Goal: Transaction & Acquisition: Subscribe to service/newsletter

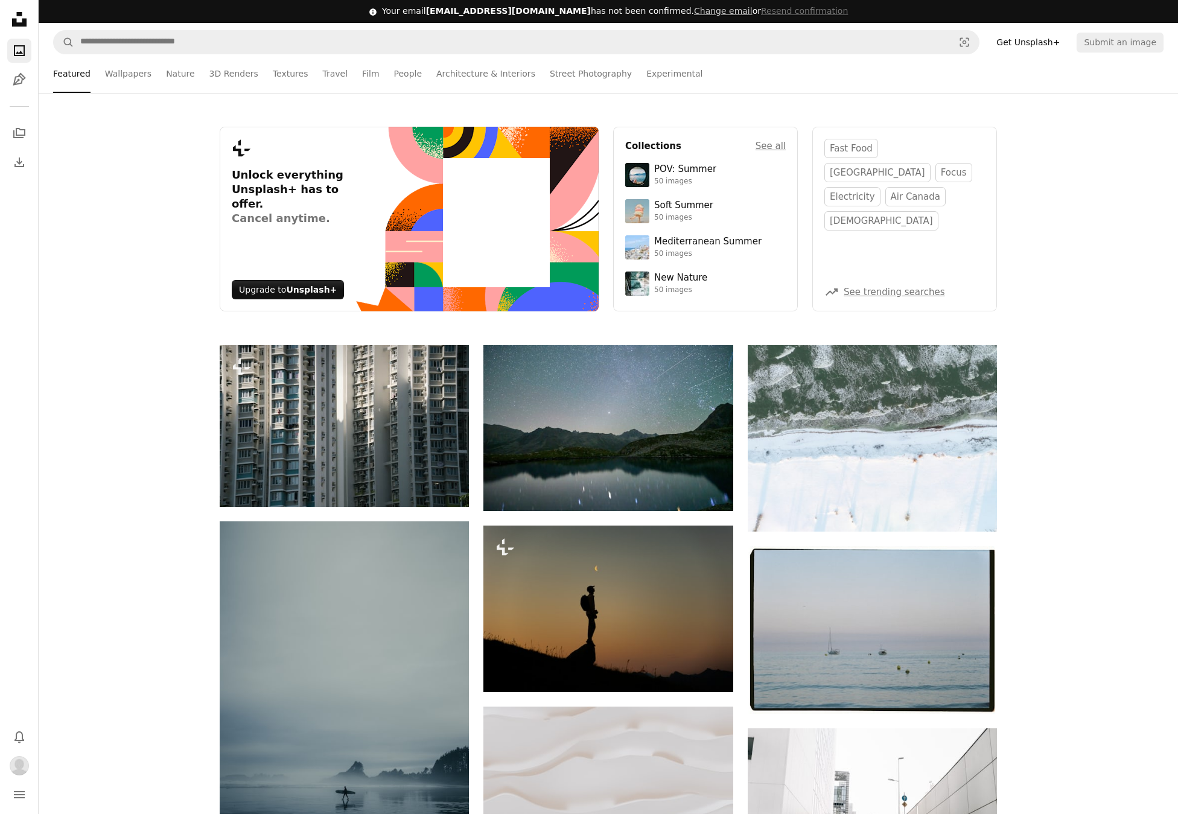
click at [1046, 101] on div "Plus sign for Unsplash+ Unlock everything Unsplash+ has to offer. Cancel anytim…" at bounding box center [608, 219] width 1139 height 252
click at [1076, 161] on div "Plus sign for Unsplash+ Unlock everything Unsplash+ has to offer. Cancel anytim…" at bounding box center [608, 219] width 1139 height 185
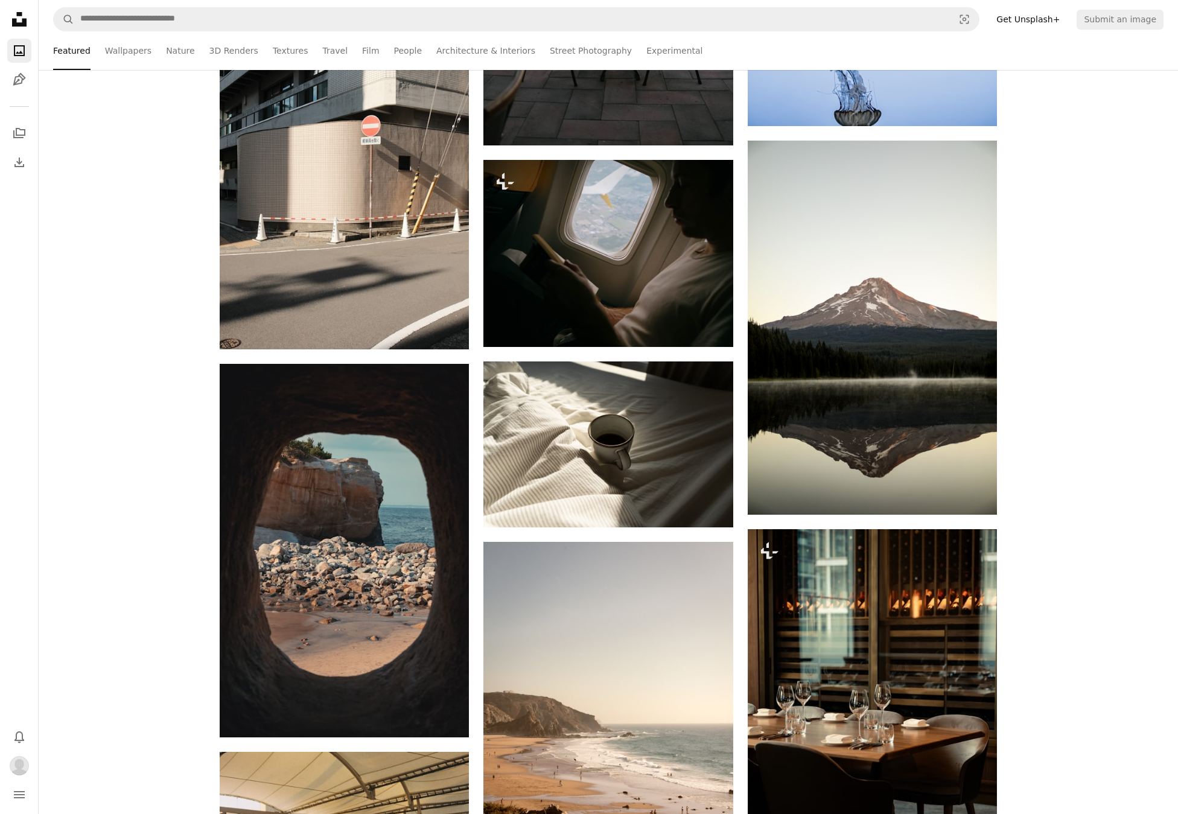
scroll to position [1541, 0]
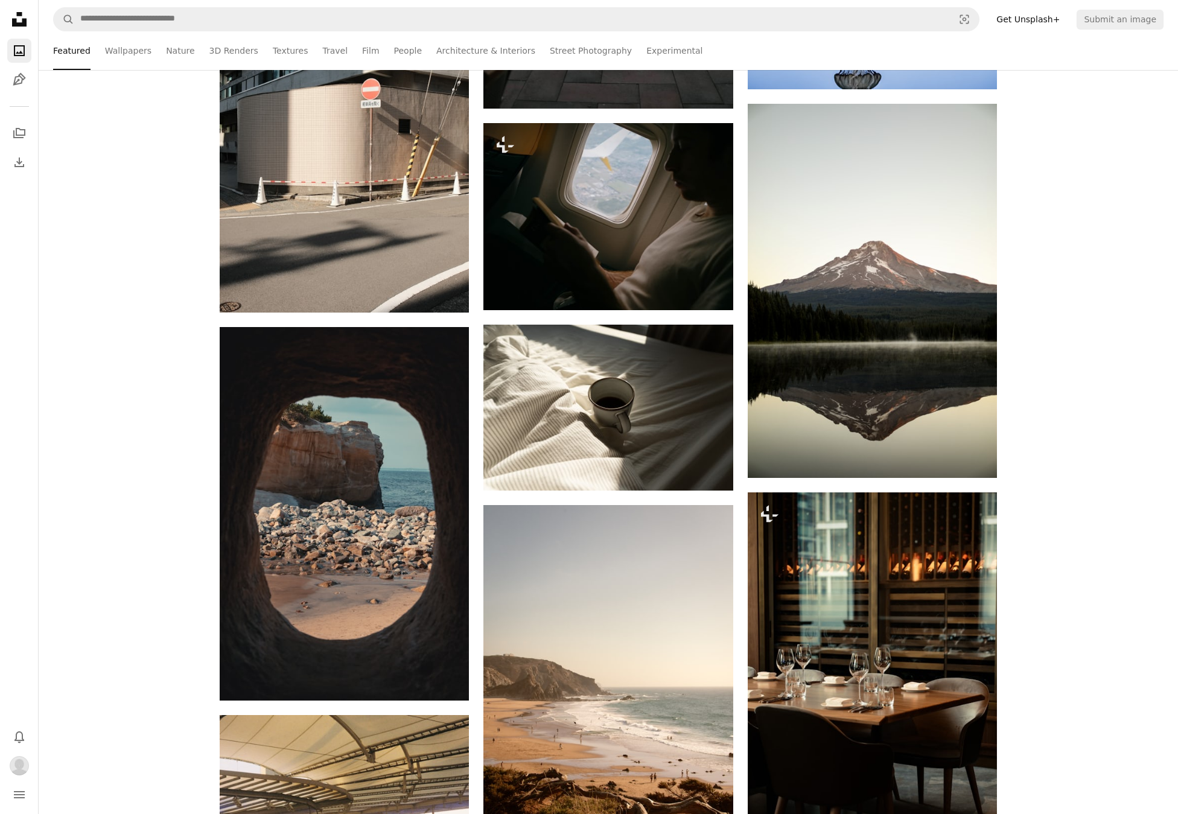
click at [1094, 179] on div "Plus sign for Unsplash+ A heart A plus sign [PERSON_NAME] For Unsplash+ A lock …" at bounding box center [608, 494] width 1139 height 3381
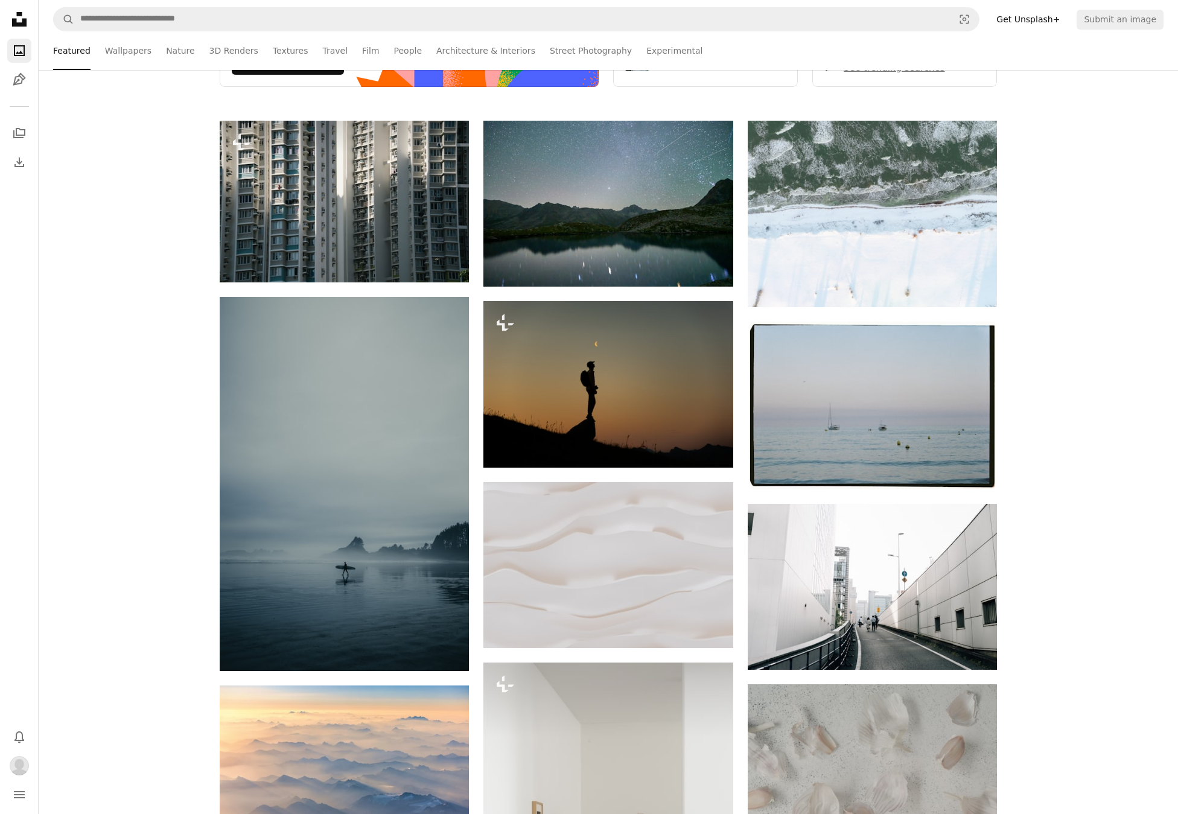
scroll to position [0, 0]
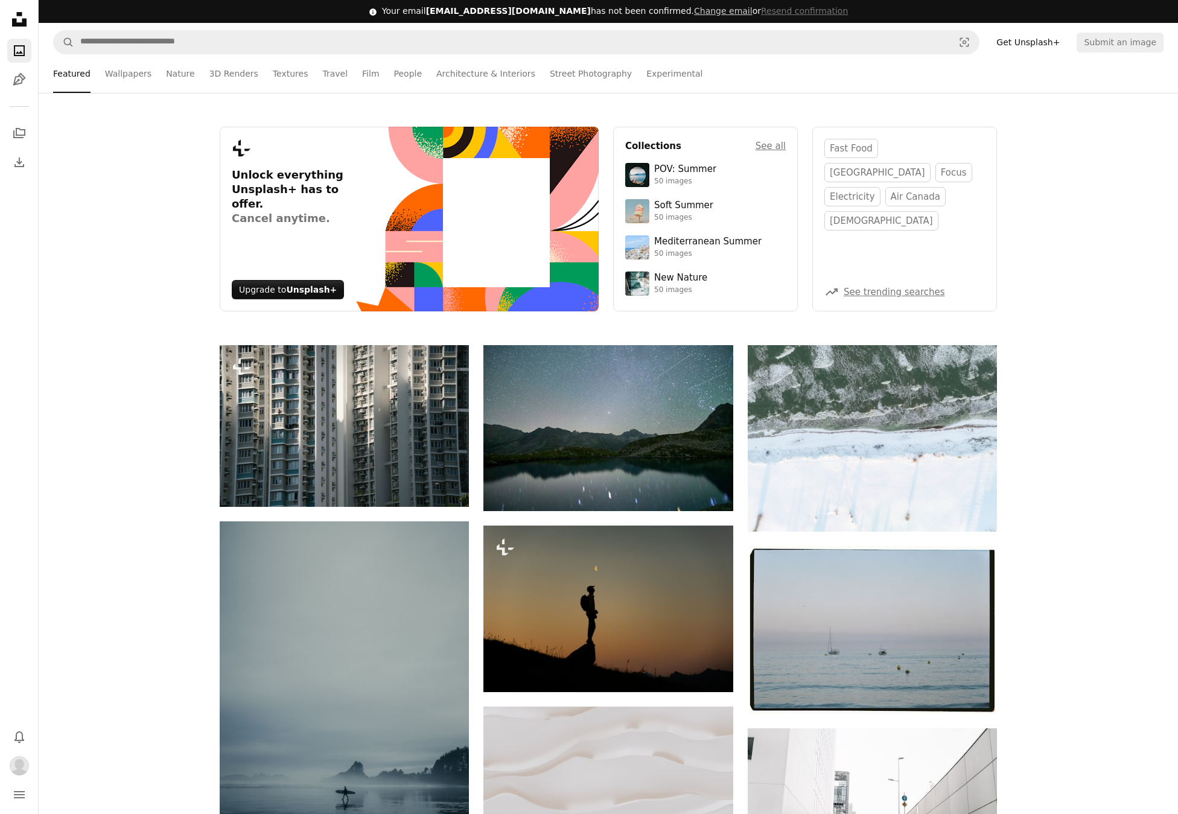
click at [1080, 158] on div "Plus sign for Unsplash+ Unlock everything Unsplash+ has to offer. Cancel anytim…" at bounding box center [608, 219] width 1139 height 185
click at [1071, 234] on div "Plus sign for Unsplash+ Unlock everything Unsplash+ has to offer. Cancel anytim…" at bounding box center [608, 219] width 1139 height 185
click at [20, 21] on icon "Unsplash logo Unsplash Home" at bounding box center [19, 19] width 24 height 24
click at [1051, 43] on link "Get Unsplash+" at bounding box center [1028, 42] width 78 height 19
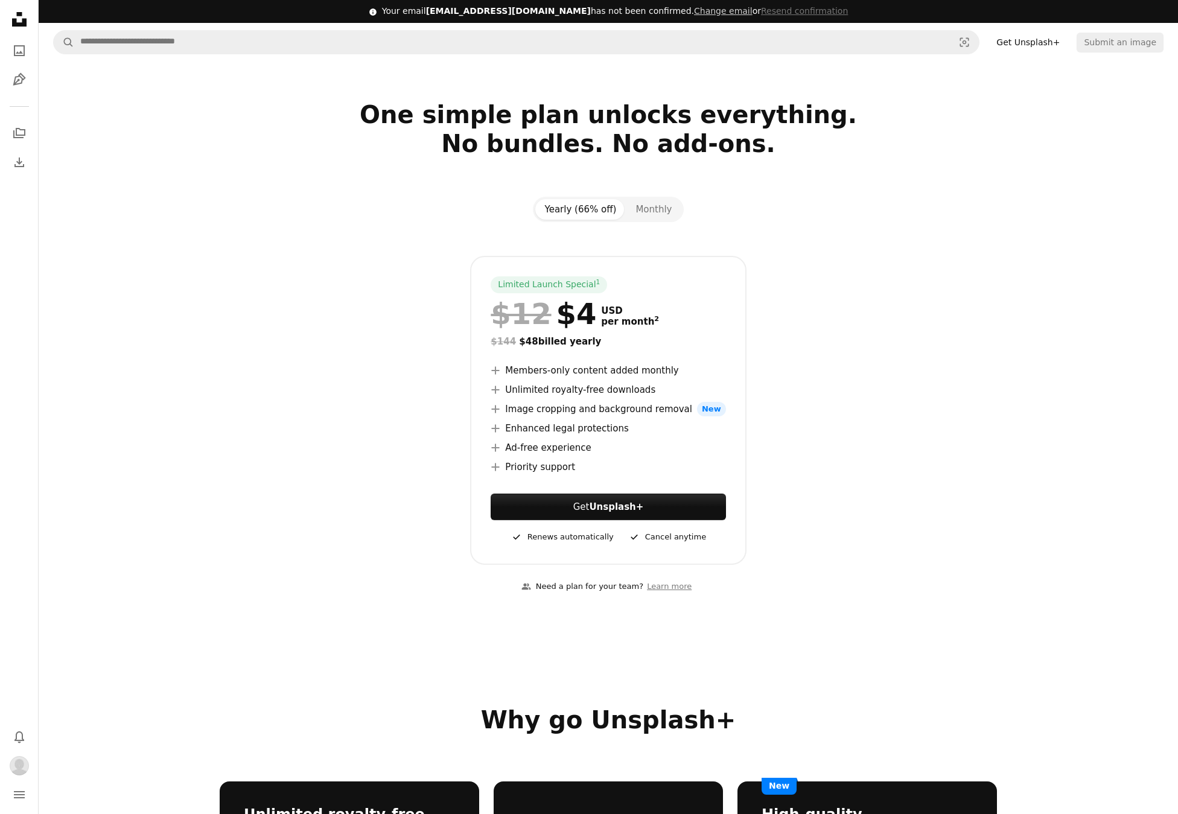
click at [946, 187] on section "One simple plan unlocks everything. No bundles. No add-ons. Yearly (66% off) Mo…" at bounding box center [608, 354] width 1139 height 509
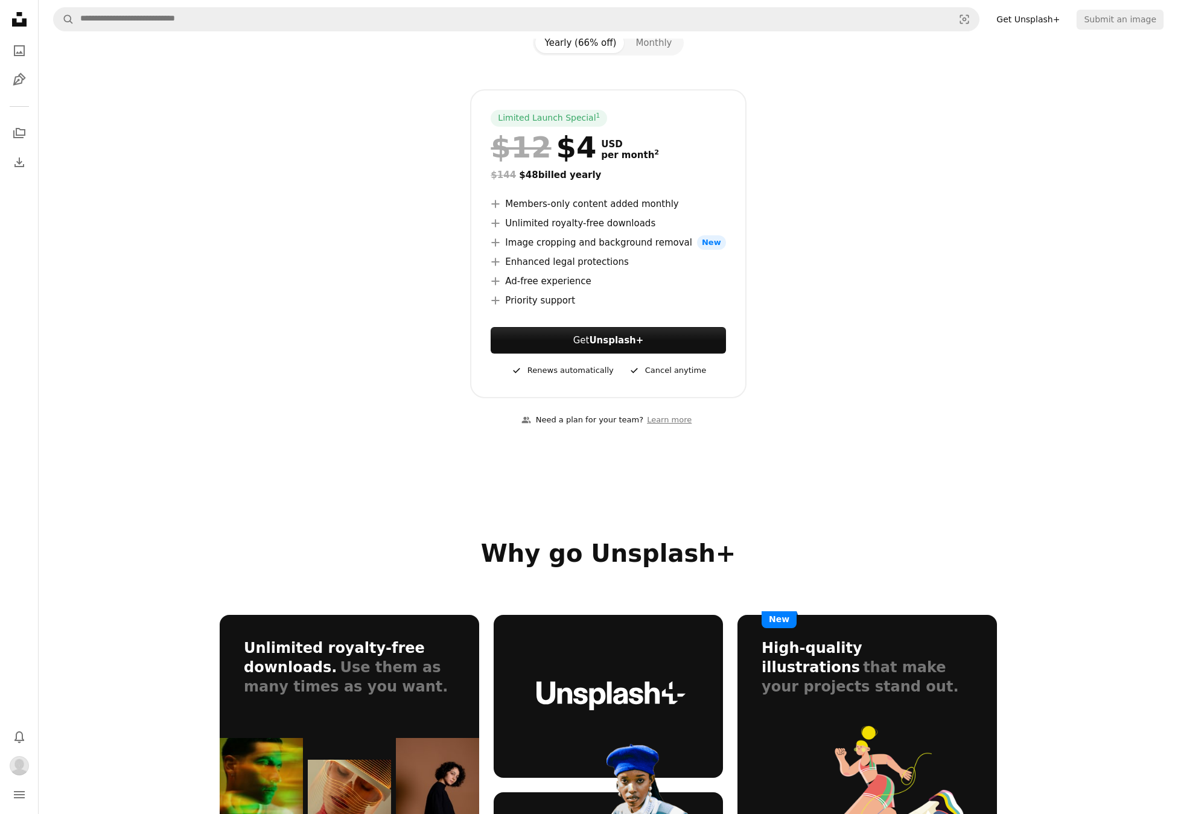
scroll to position [191, 0]
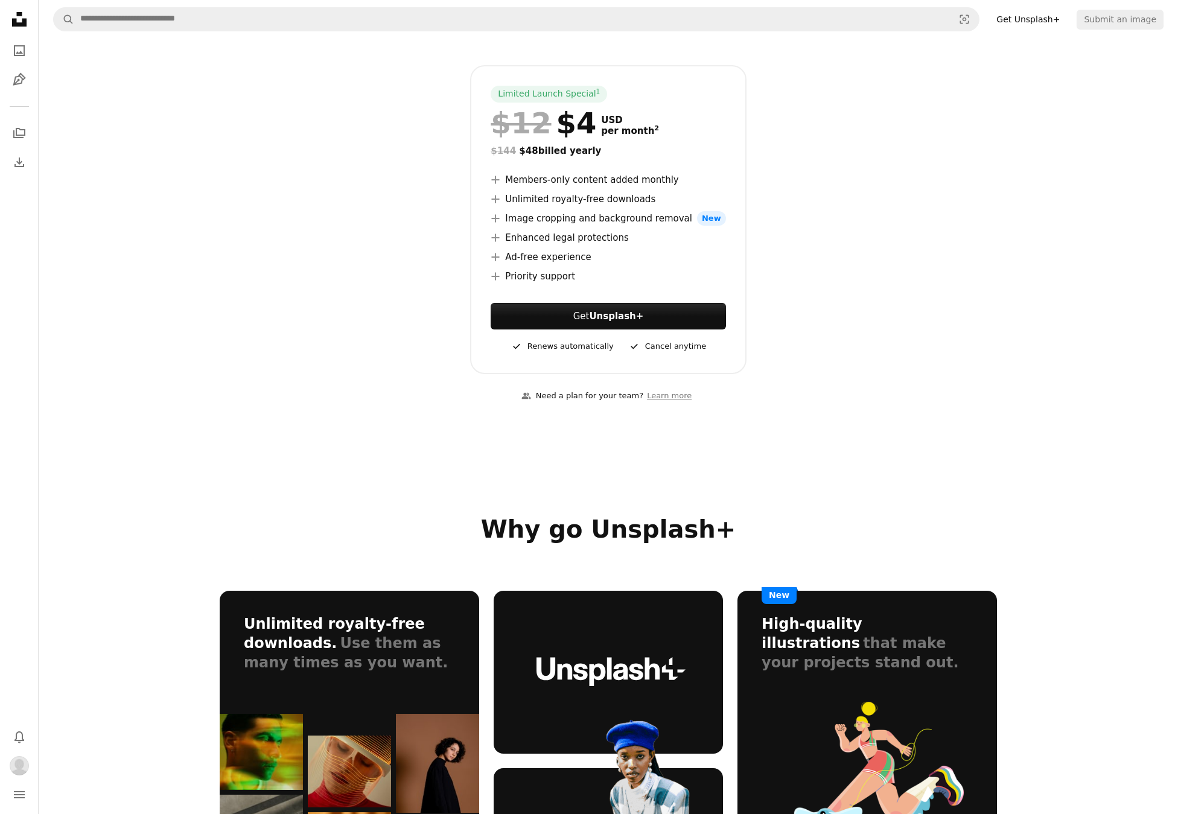
click at [946, 200] on div "Limited Launch Special 1 $12 $4 USD per month 2 $144 $48 billed yearly A plus s…" at bounding box center [608, 219] width 777 height 309
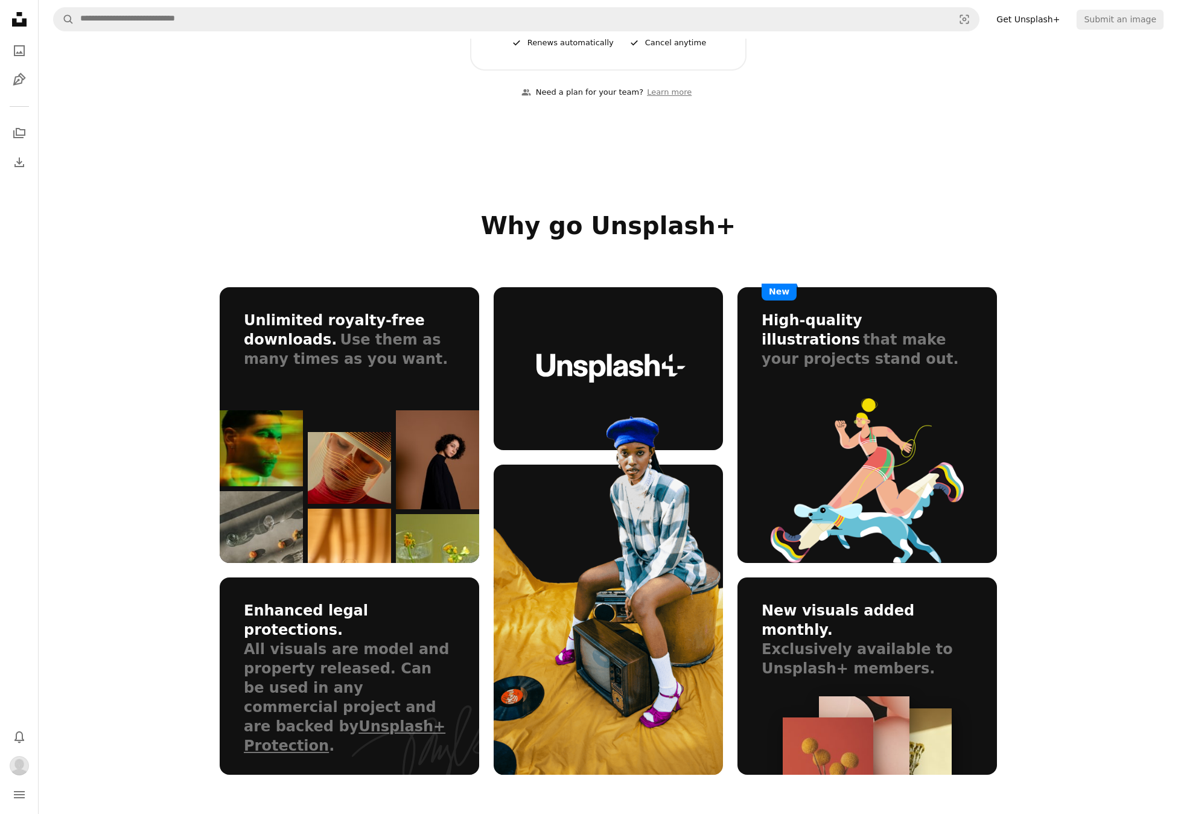
scroll to position [525, 0]
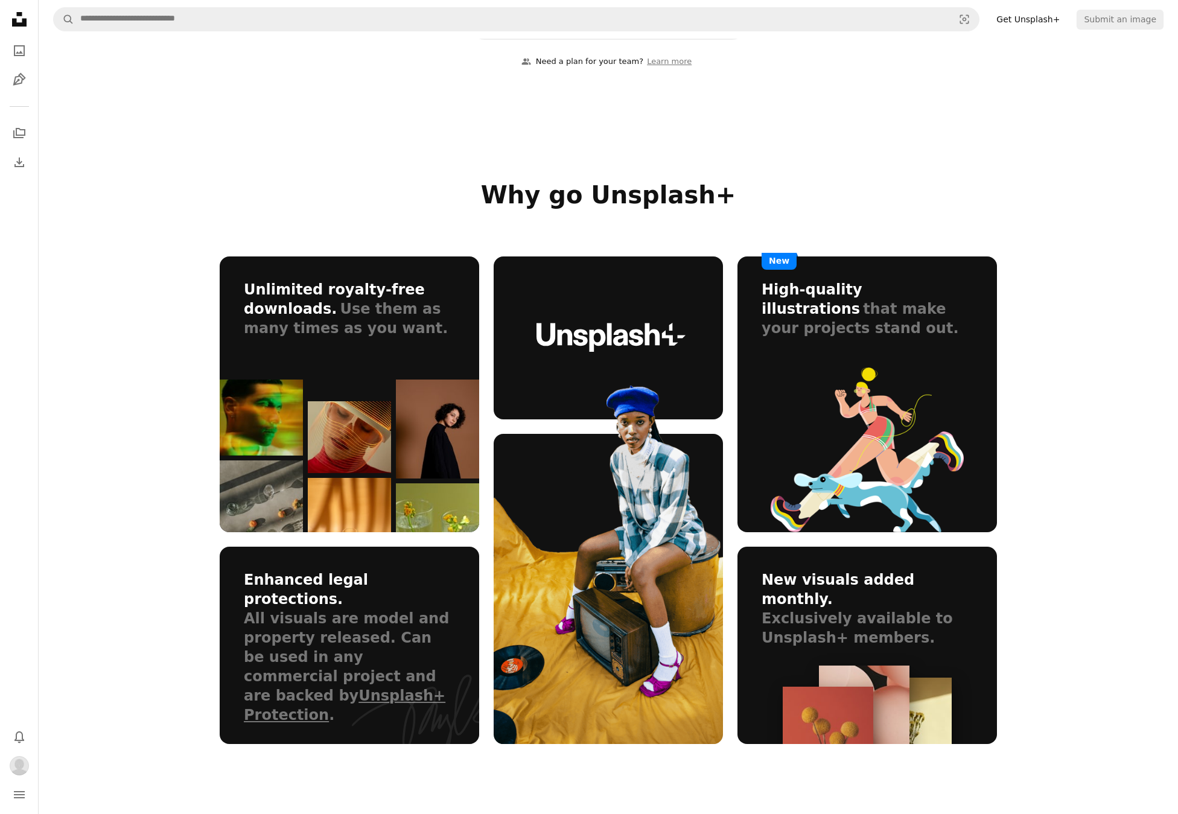
click at [1037, 167] on div "One simple plan unlocks everything. No bundles. No add-ons. Yearly (66% off) Mo…" at bounding box center [608, 797] width 1139 height 2523
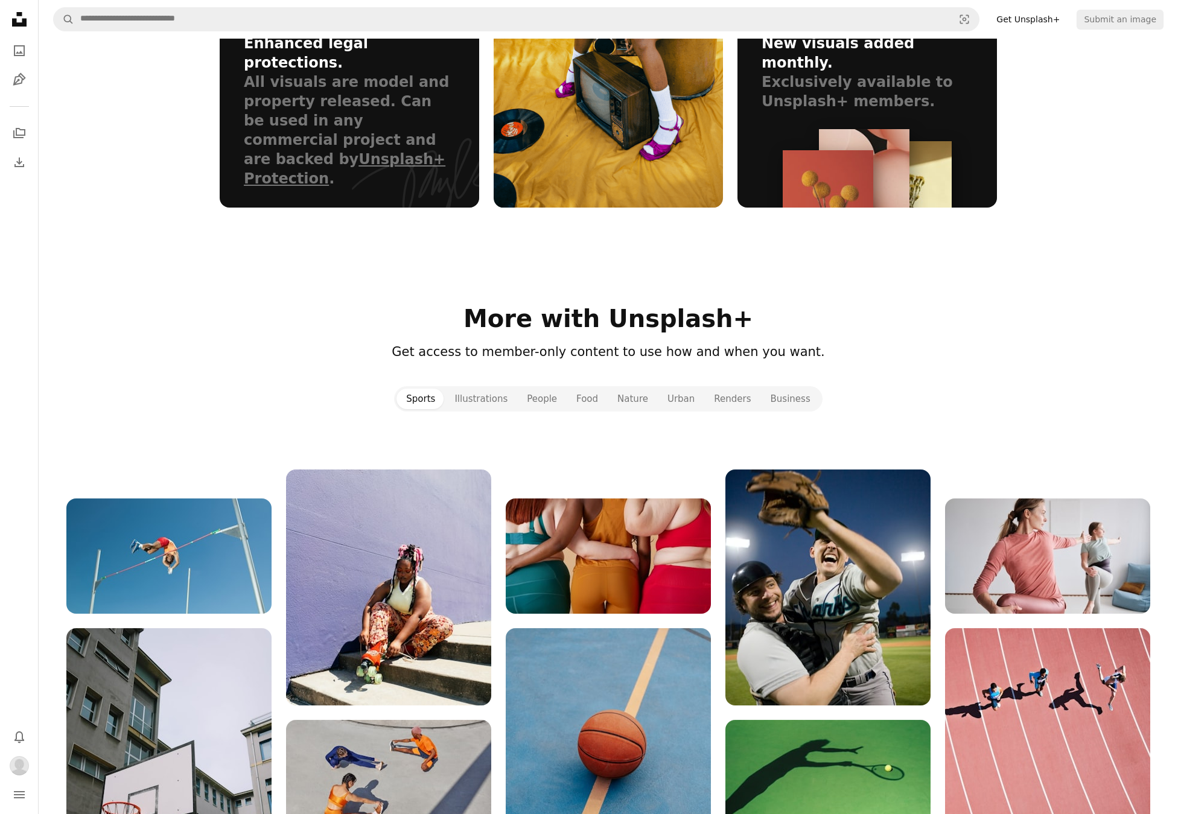
scroll to position [1263, 0]
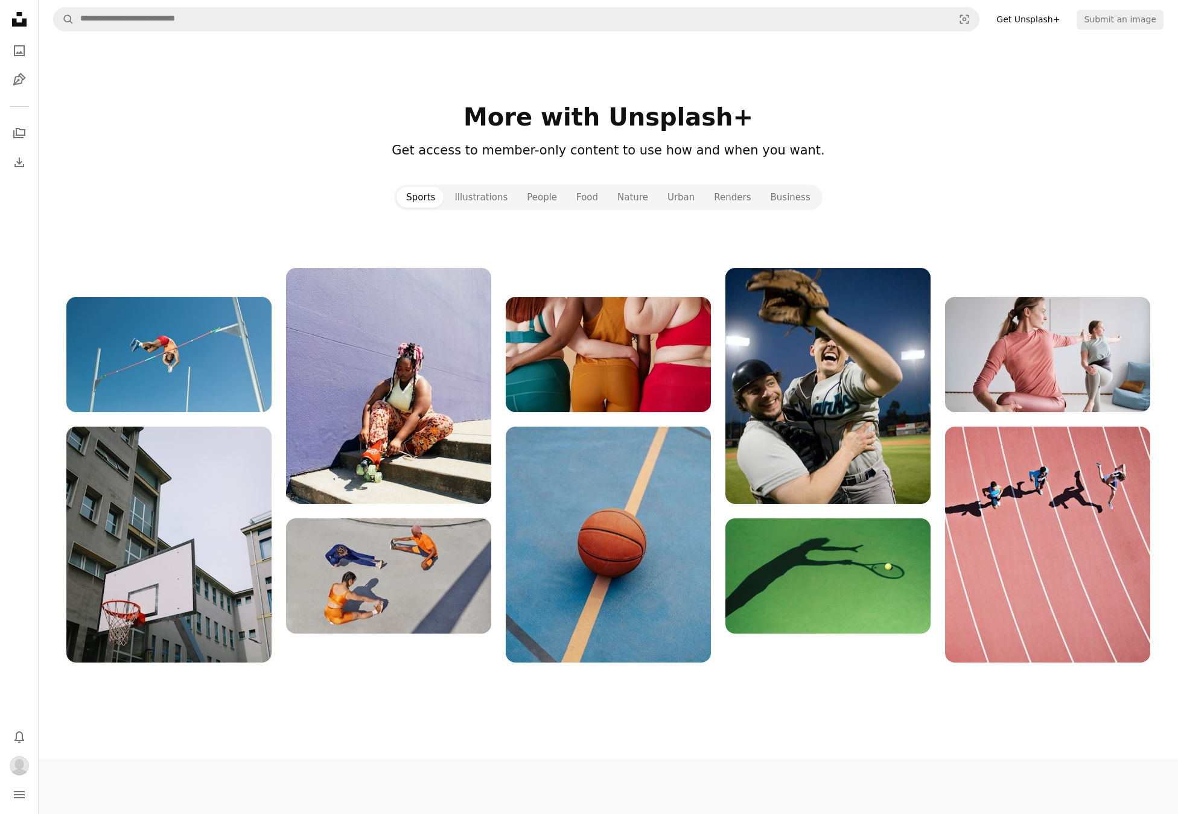
click at [1036, 156] on section "More with Unsplash+ Get access to member-only content to use how and when you w…" at bounding box center [608, 383] width 1139 height 560
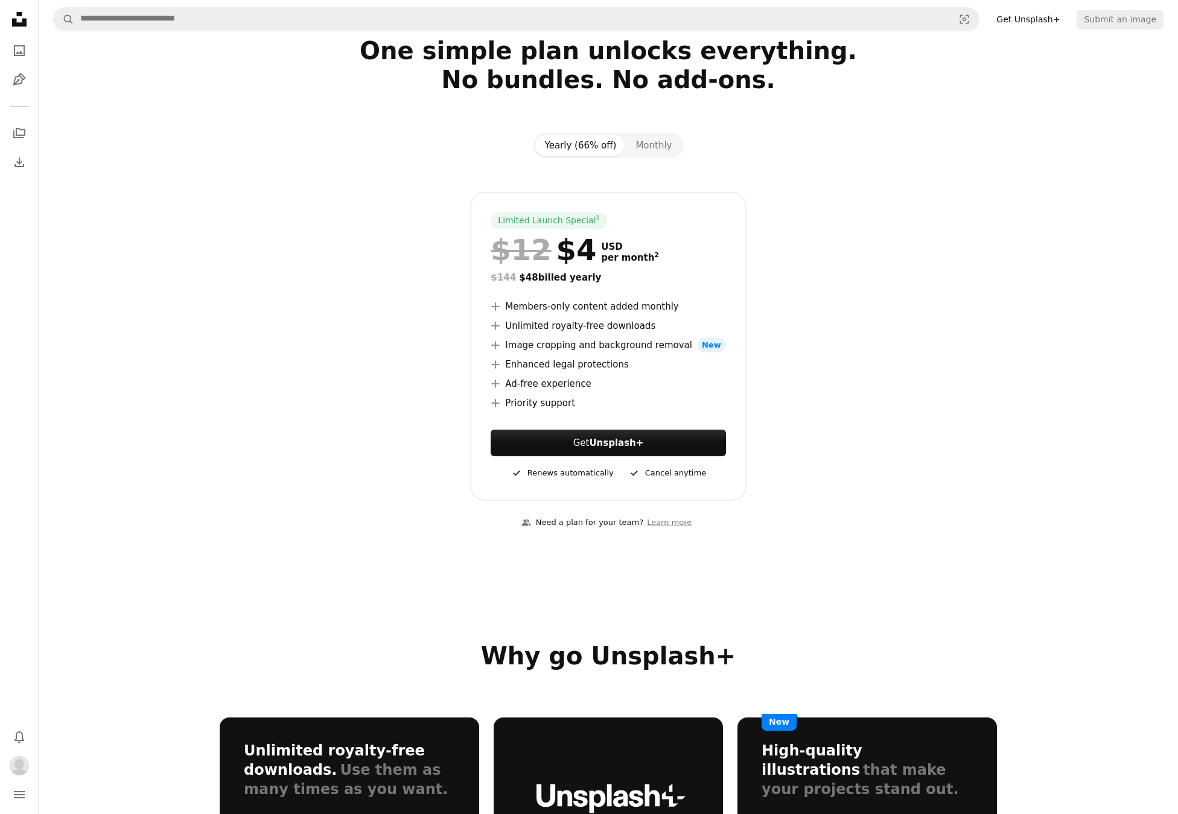
scroll to position [0, 0]
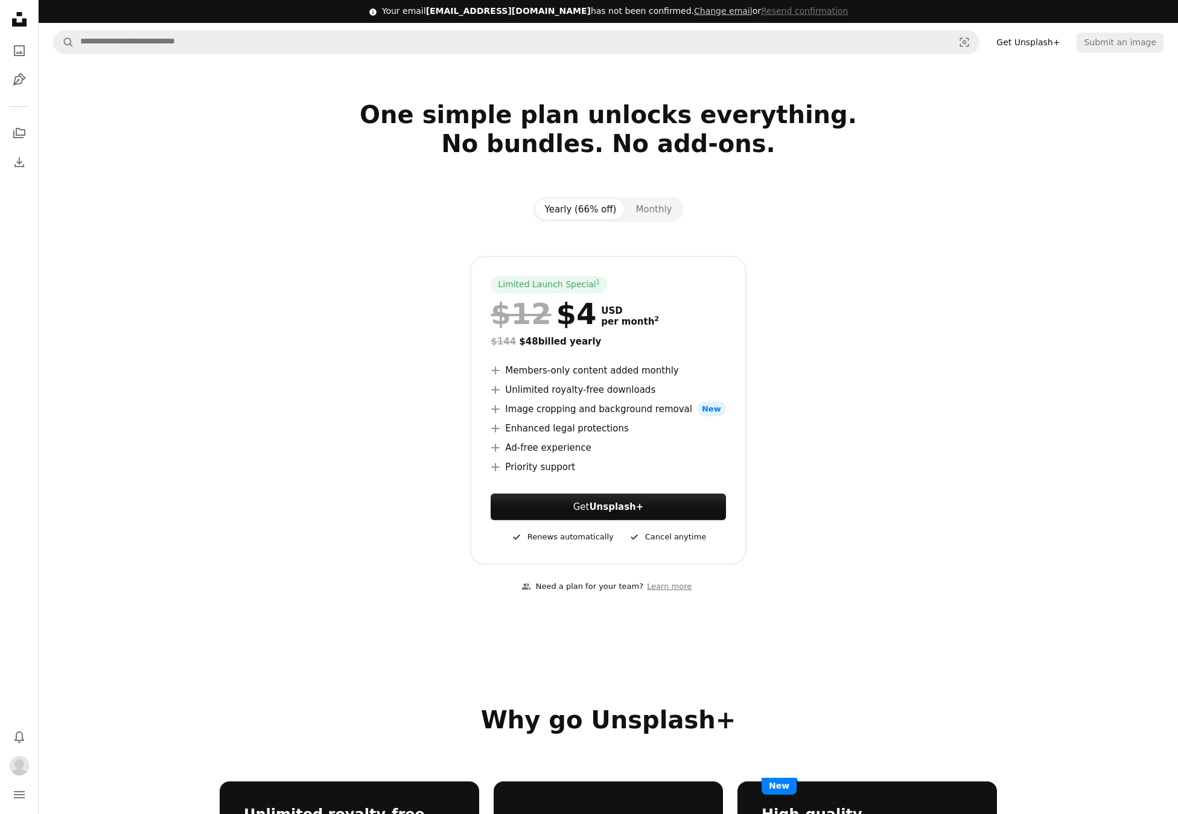
click at [752, 590] on div "A group of people Need a plan for your team? Learn more" at bounding box center [608, 587] width 777 height 44
drag, startPoint x: 842, startPoint y: 479, endPoint x: 827, endPoint y: 474, distance: 15.8
click at [838, 477] on div "Limited Launch Special 1 $12 $4 USD per month 2 $144 $48 billed yearly A plus s…" at bounding box center [608, 410] width 777 height 309
click at [593, 508] on strong "Unsplash+" at bounding box center [616, 507] width 54 height 11
